Goal: Communication & Community: Answer question/provide support

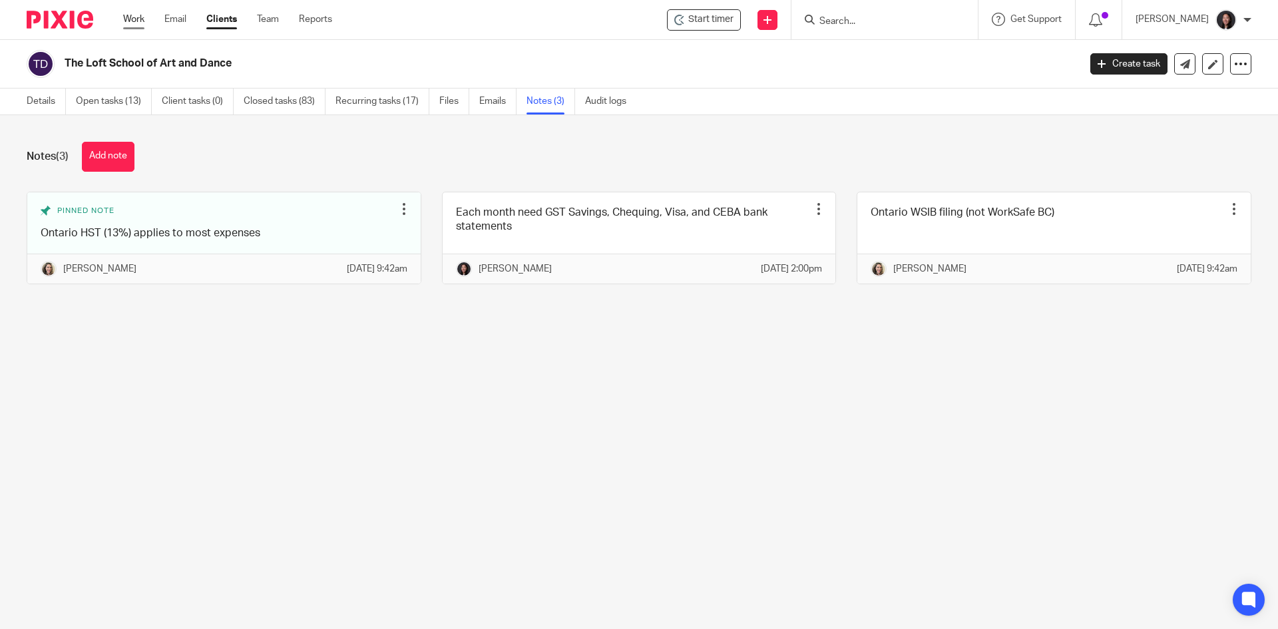
click at [131, 19] on link "Work" at bounding box center [133, 19] width 21 height 13
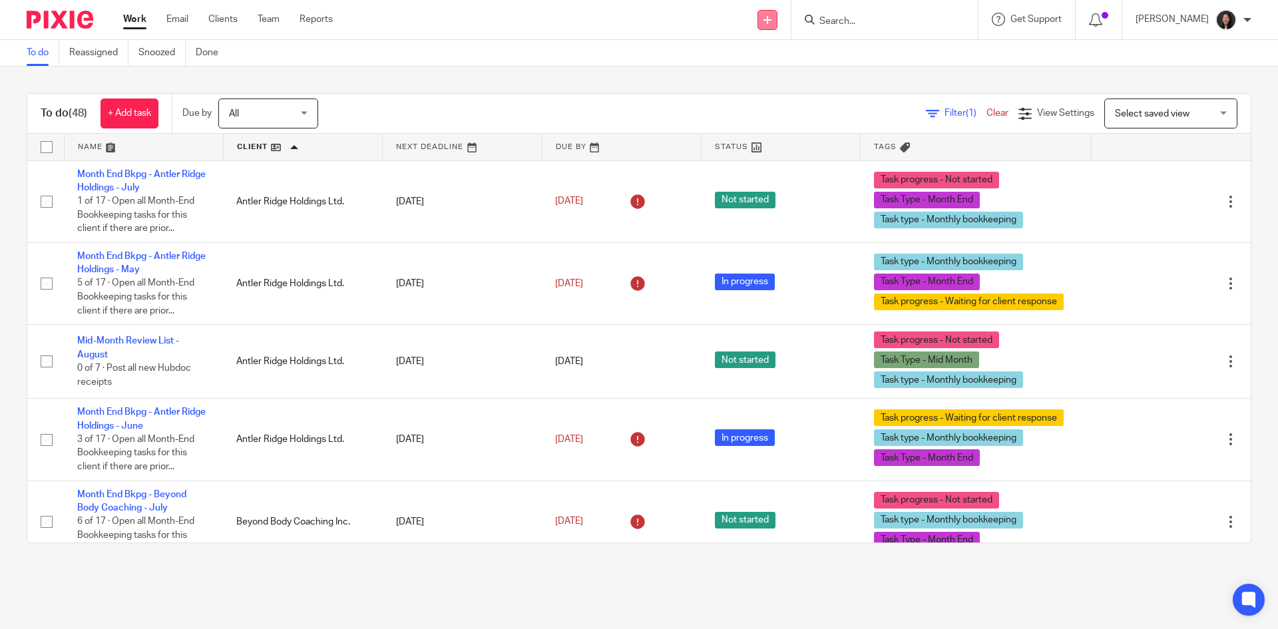
click at [772, 20] on icon at bounding box center [768, 20] width 8 height 8
click at [782, 59] on link "Send new email" at bounding box center [797, 62] width 93 height 19
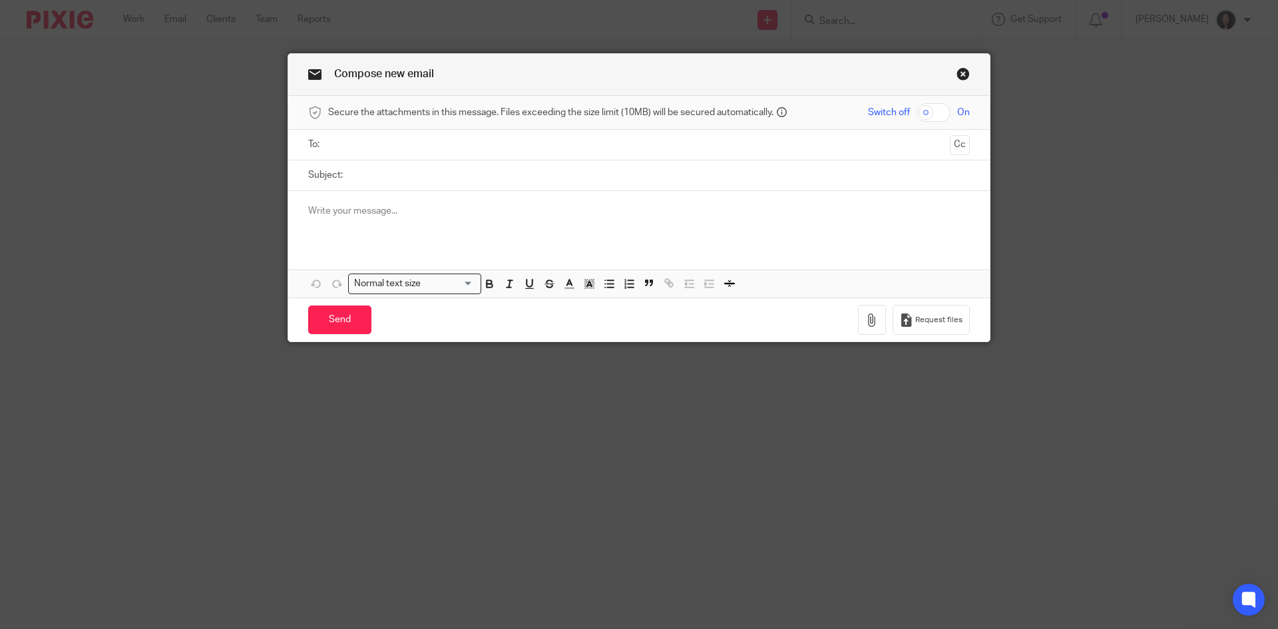
click at [423, 220] on div at bounding box center [639, 217] width 702 height 52
click at [308, 208] on p "Elite - i noticed e-transfers to your staff, are can you please confirm that th…" at bounding box center [639, 210] width 662 height 13
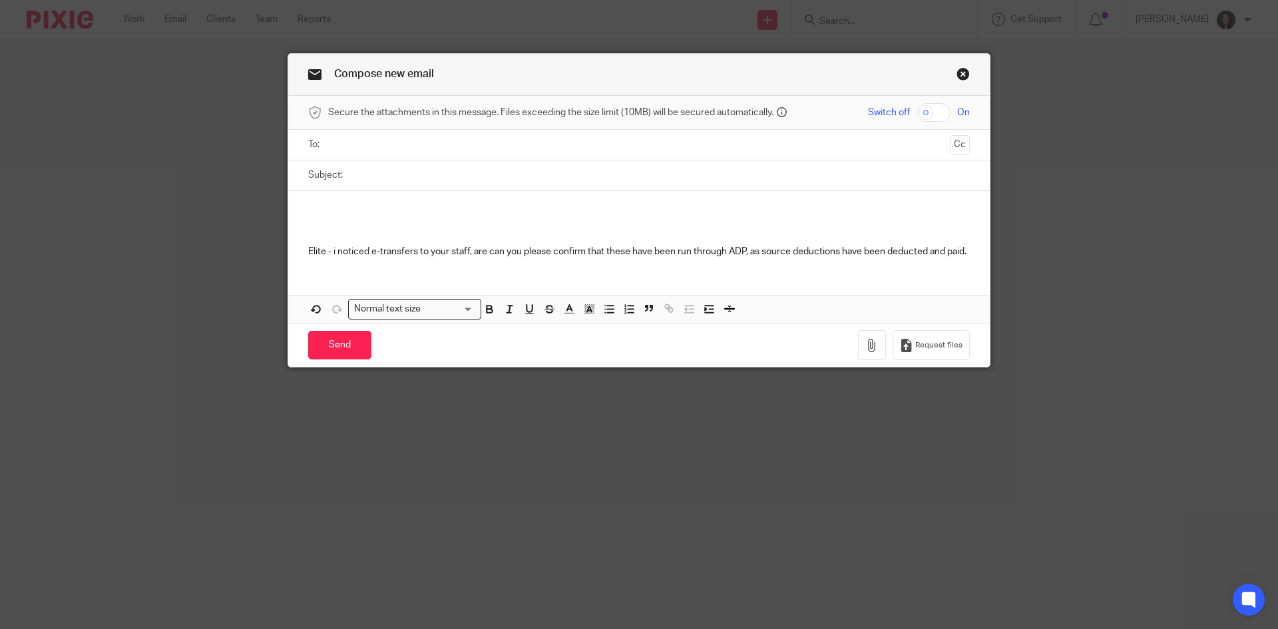
click at [297, 203] on div "Elite - i noticed e-transfers to your staff, are can you please confirm that th…" at bounding box center [639, 229] width 702 height 77
click at [299, 198] on div "Elite - i noticed e-transfers to your staff, are can you please confirm that th…" at bounding box center [639, 229] width 702 height 77
click at [291, 236] on div "Hi [PERSON_NAME], Elite - i noticed e-transfers to your staff, are can you plea…" at bounding box center [639, 229] width 702 height 77
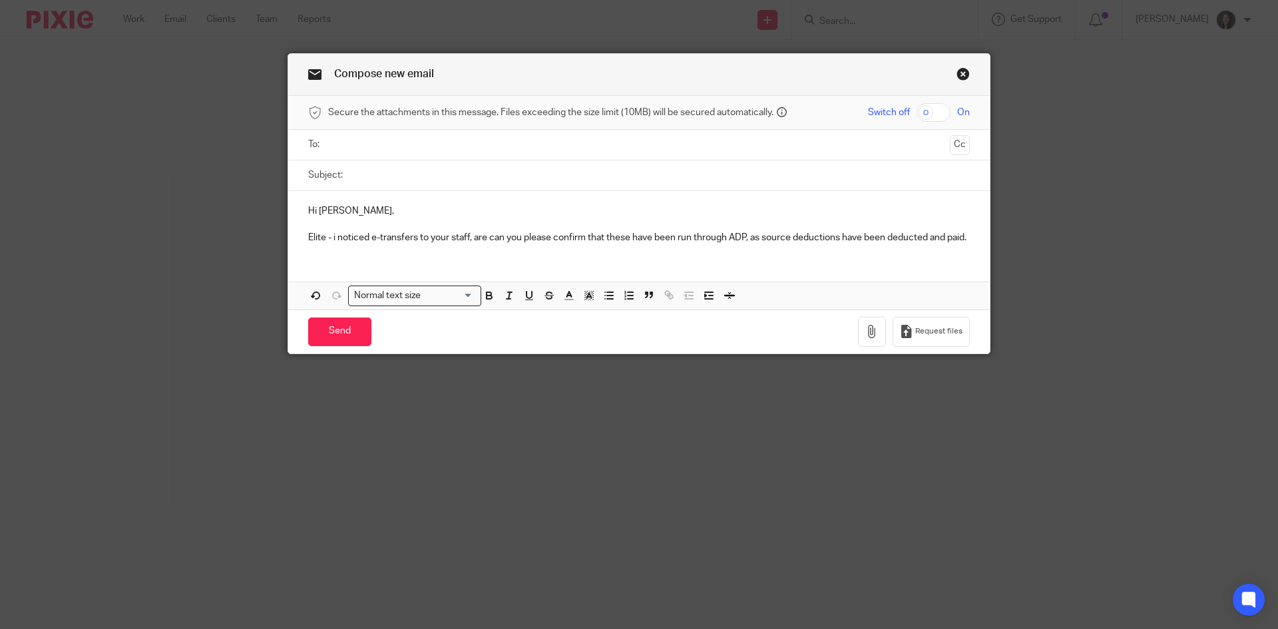
click at [300, 241] on div "Hi [PERSON_NAME], Elite - i noticed e-transfers to your staff, are can you plea…" at bounding box center [639, 223] width 702 height 64
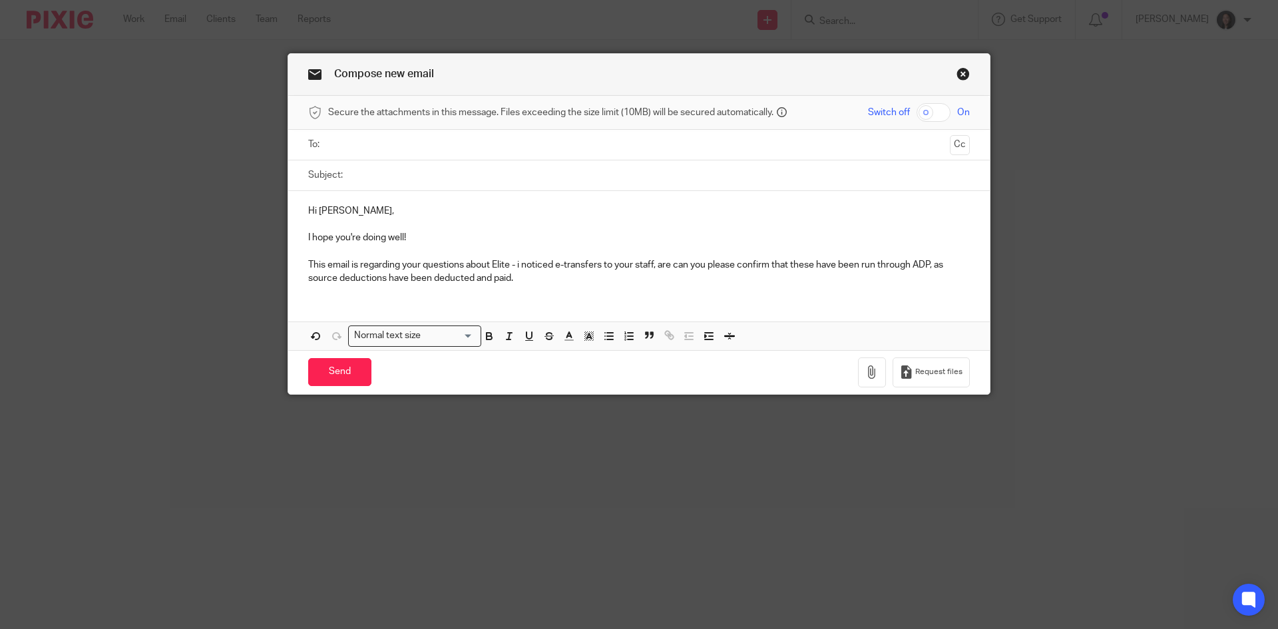
click at [512, 268] on p "This email is regarding your questions about Elite - i noticed e-transfers to y…" at bounding box center [639, 271] width 662 height 27
click at [513, 268] on p "This email is regarding your questions about Elite. i noticed e-transfers to yo…" at bounding box center [639, 271] width 662 height 27
click at [533, 272] on p "This email is regarding your questions about Elite. I noticed e-transfers to yo…" at bounding box center [639, 271] width 662 height 27
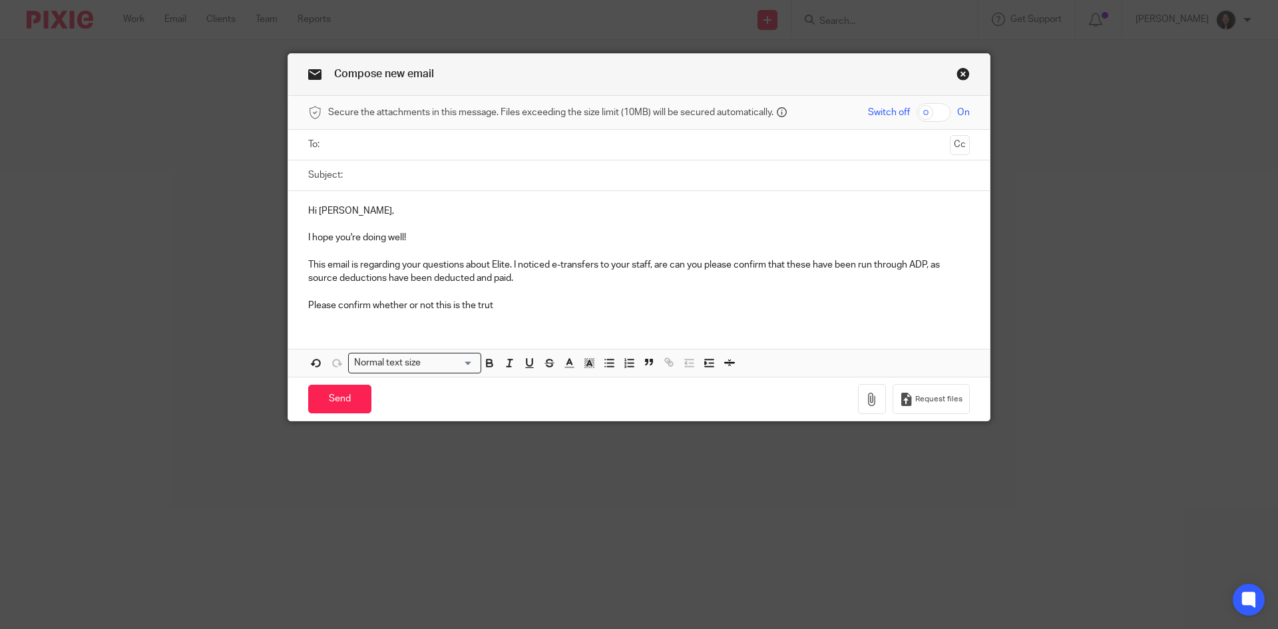
click at [498, 308] on p "Please confirm whether or not this is the trut" at bounding box center [639, 305] width 662 height 13
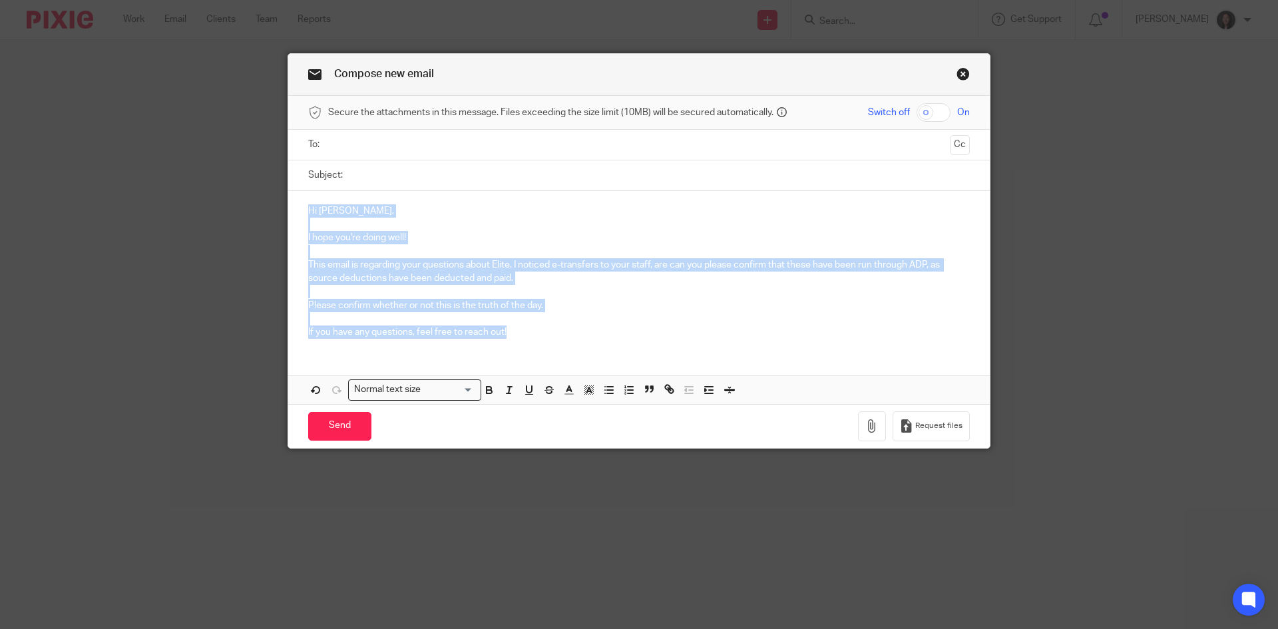
drag, startPoint x: 302, startPoint y: 209, endPoint x: 613, endPoint y: 359, distance: 345.2
click at [613, 359] on div "Hi [PERSON_NAME], I hope you're doing well! This email is regarding your questi…" at bounding box center [639, 297] width 702 height 213
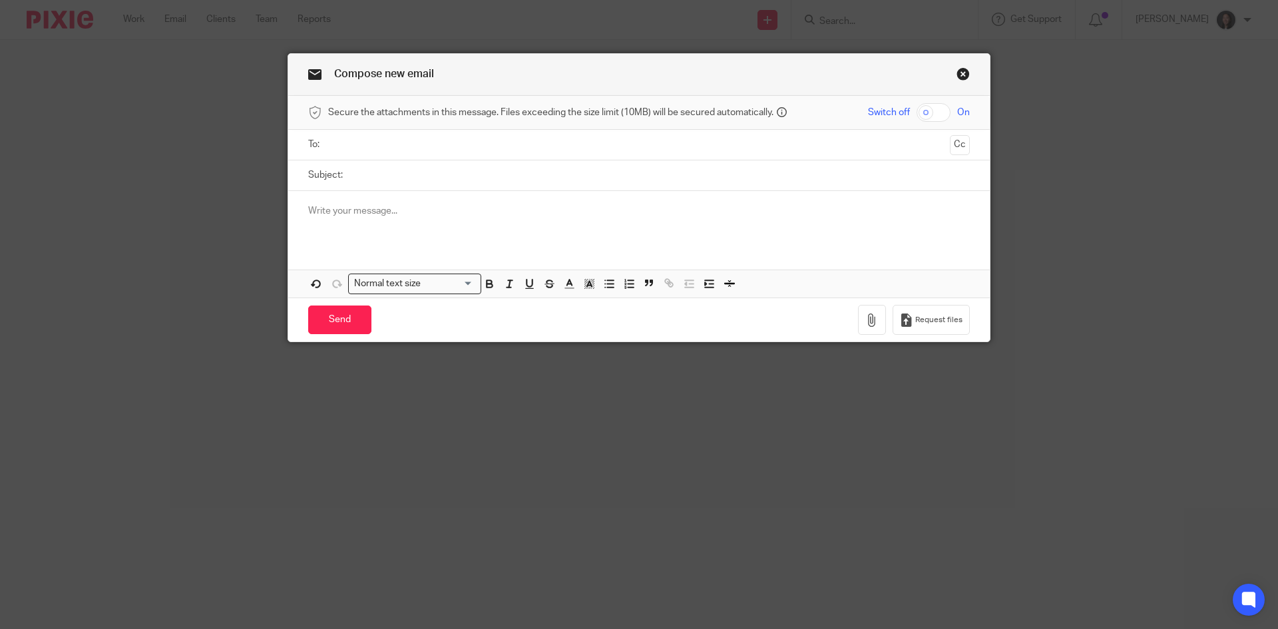
click at [313, 204] on p at bounding box center [639, 210] width 662 height 13
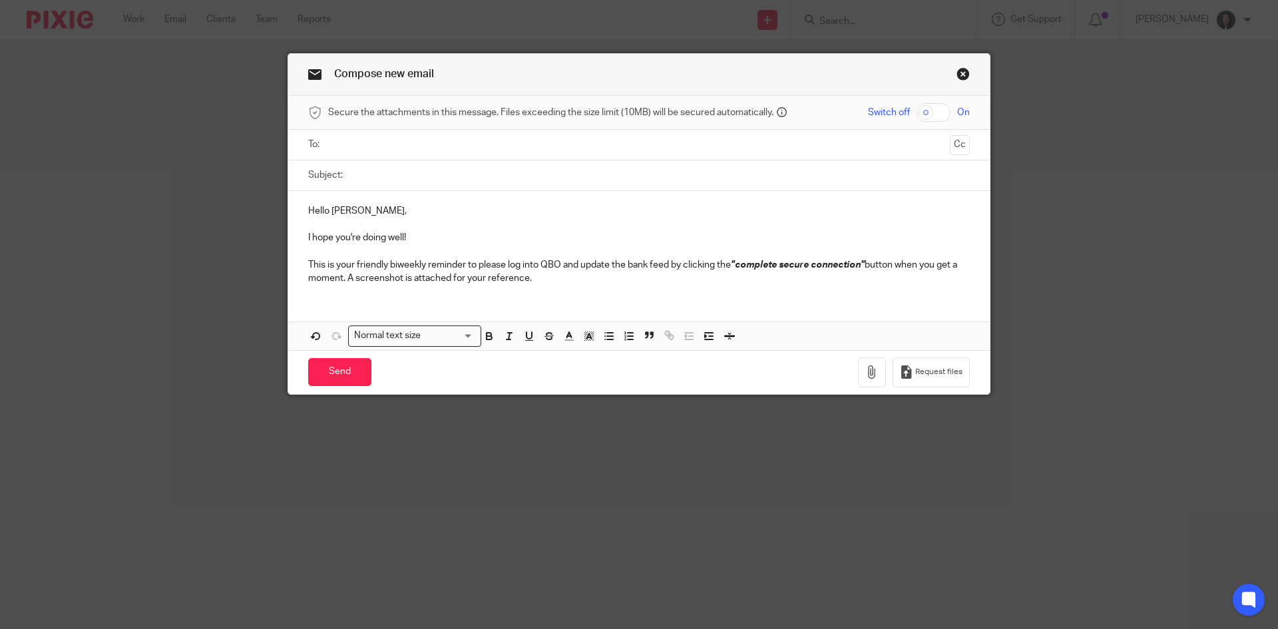
click at [549, 286] on div "Hello [PERSON_NAME], I hope you're doing well! This is your friendly biweekly r…" at bounding box center [639, 243] width 702 height 105
click at [548, 278] on p "This is your friendly biweekly reminder to please log into QBO and update the b…" at bounding box center [639, 271] width 662 height 27
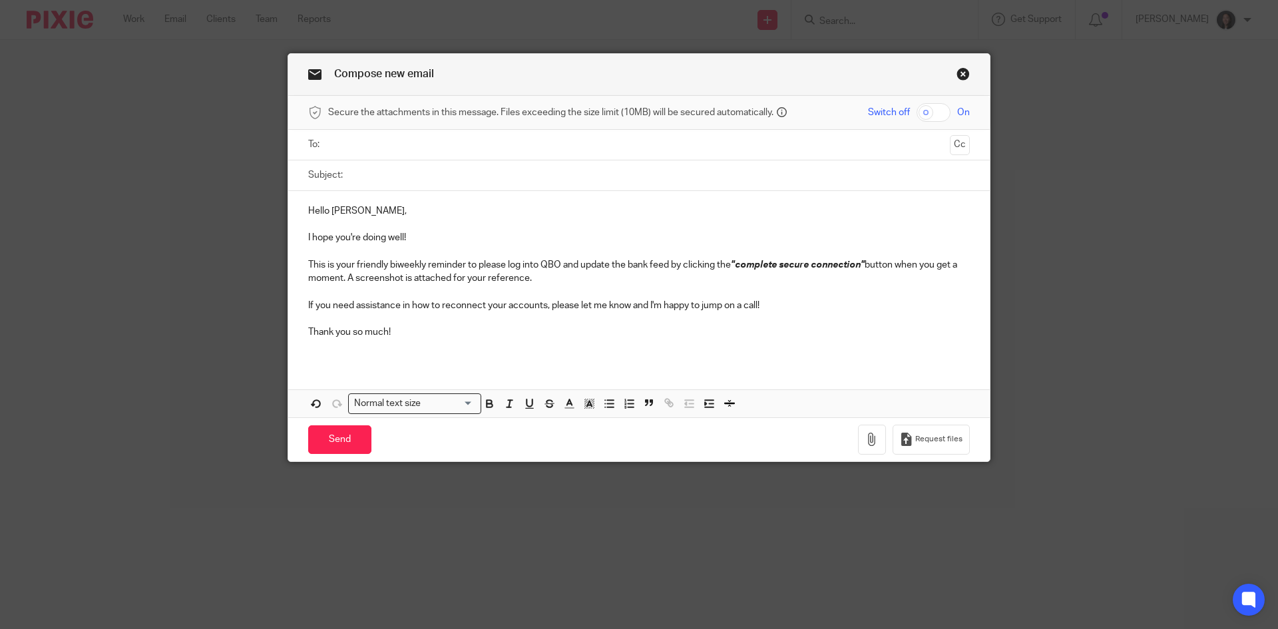
click at [453, 350] on p at bounding box center [639, 345] width 662 height 13
click at [957, 73] on link "Close this dialog window" at bounding box center [963, 76] width 13 height 18
